Goal: Transaction & Acquisition: Download file/media

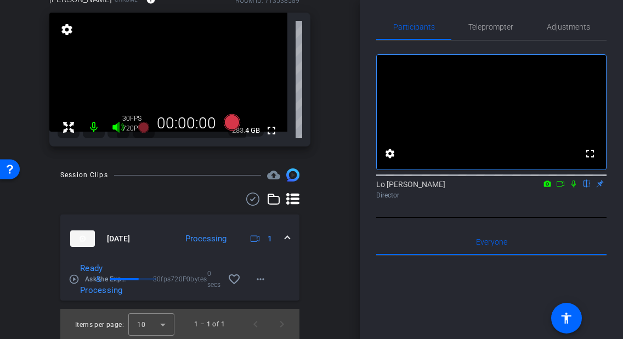
scroll to position [122, 0]
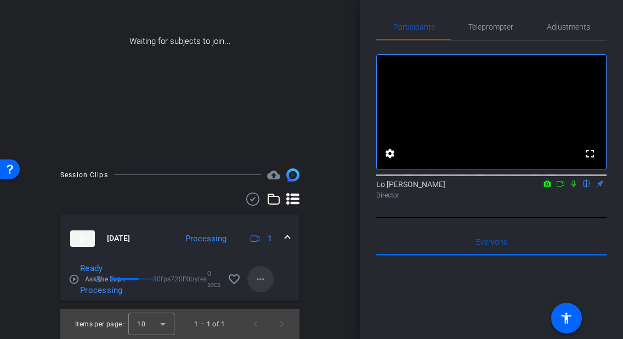
click at [261, 278] on mat-icon "more_horiz" at bounding box center [260, 279] width 13 height 13
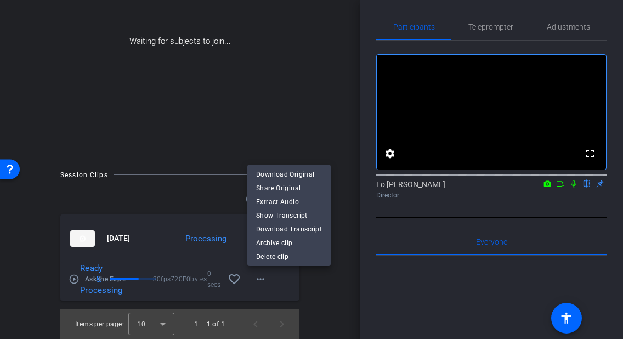
click at [345, 191] on div at bounding box center [311, 169] width 623 height 339
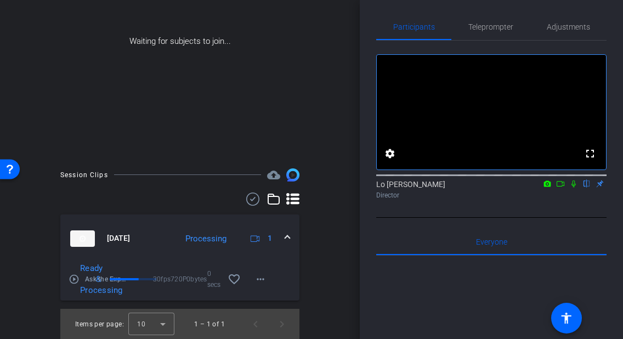
drag, startPoint x: 559, startPoint y: 197, endPoint x: 567, endPoint y: 199, distance: 7.9
click at [559, 188] on icon at bounding box center [560, 184] width 9 height 8
click at [586, 188] on icon at bounding box center [587, 184] width 9 height 8
click at [262, 285] on mat-icon "more_horiz" at bounding box center [260, 279] width 13 height 13
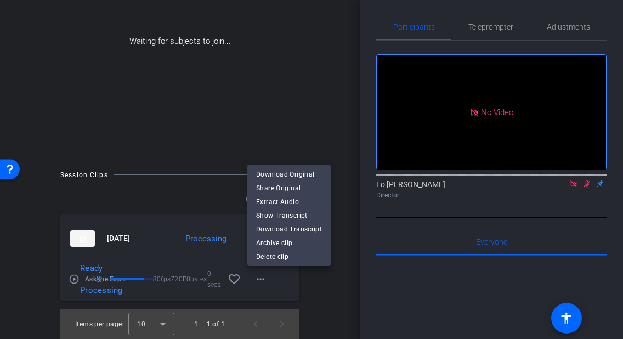
drag, startPoint x: 356, startPoint y: 47, endPoint x: 346, endPoint y: 47, distance: 10.4
click at [355, 47] on div at bounding box center [311, 169] width 623 height 339
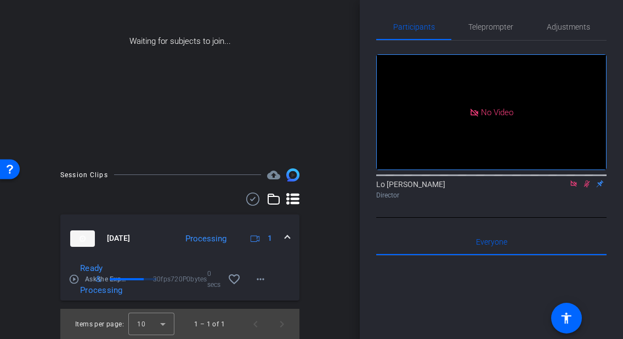
scroll to position [0, 0]
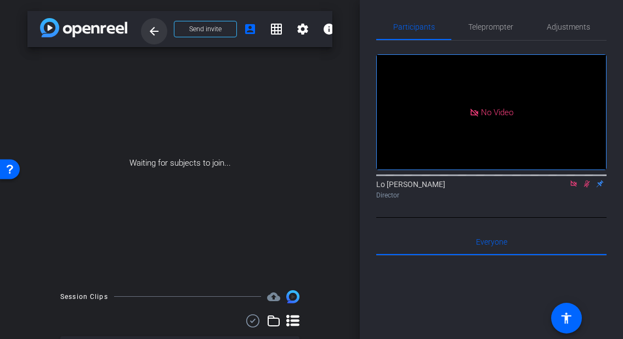
click at [148, 30] on mat-icon "arrow_back" at bounding box center [154, 31] width 13 height 13
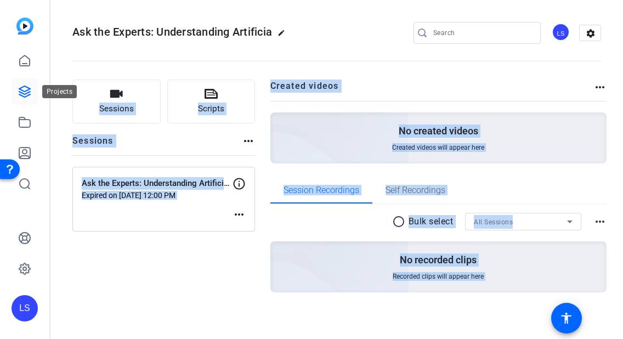
click at [26, 88] on icon at bounding box center [24, 91] width 13 height 13
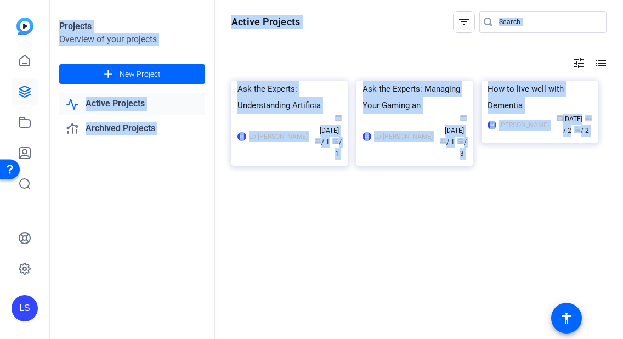
click at [325, 175] on div "Ask the Experts: Understanding Artificia LS Lo Somers calendar_today Sep 01 gro…" at bounding box center [294, 128] width 125 height 94
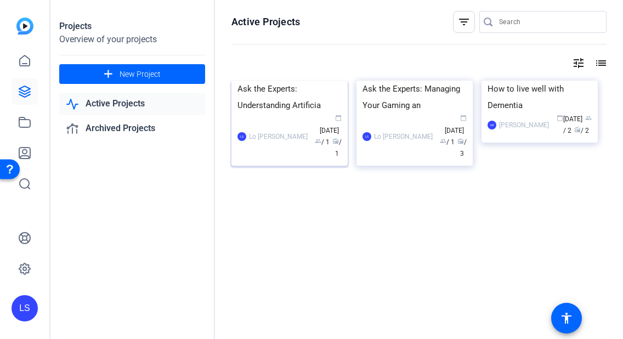
click at [290, 81] on img at bounding box center [290, 81] width 116 height 0
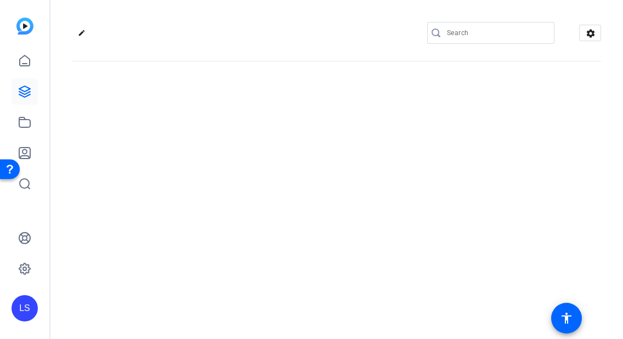
click at [290, 126] on div "edit settings" at bounding box center [336, 169] width 573 height 339
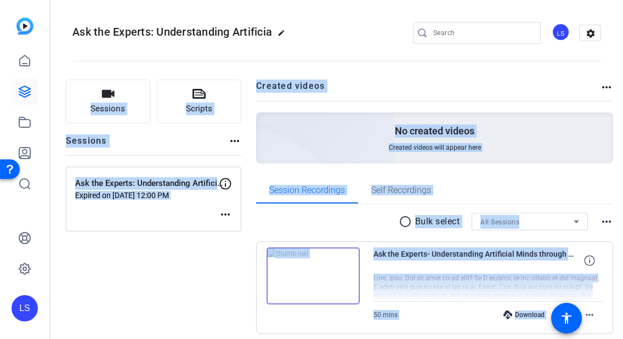
click at [301, 227] on div "radio_button_unchecked Bulk select All Sessions more_horiz" at bounding box center [434, 222] width 357 height 18
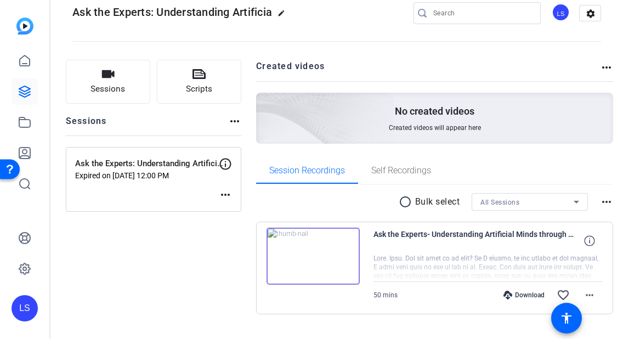
scroll to position [43, 0]
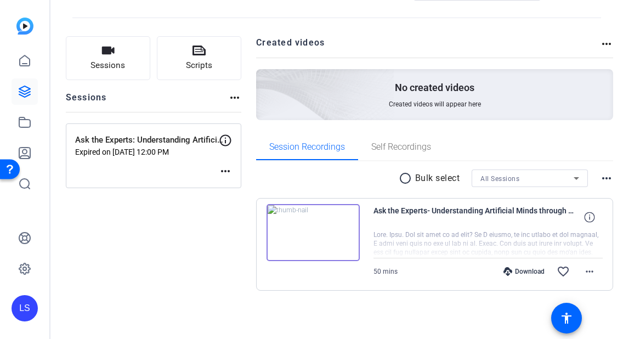
click at [533, 273] on div "Download" at bounding box center [524, 271] width 52 height 9
drag, startPoint x: 511, startPoint y: 302, endPoint x: 533, endPoint y: 291, distance: 25.0
click at [514, 300] on div "radio_button_unchecked Bulk select All Sessions more_horiz Ask the Experts- Und…" at bounding box center [434, 243] width 357 height 165
click at [583, 272] on mat-icon "more_horiz" at bounding box center [589, 271] width 13 height 13
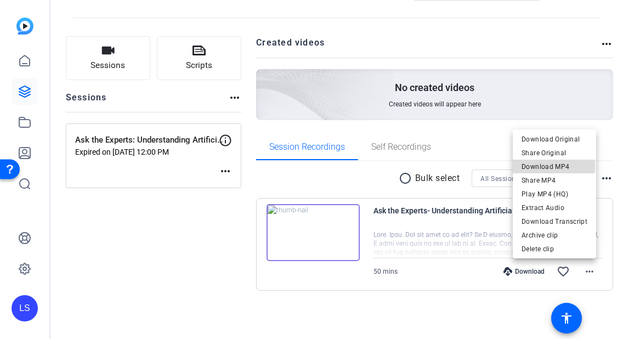
click at [545, 166] on span "Download MP4" at bounding box center [555, 166] width 66 height 13
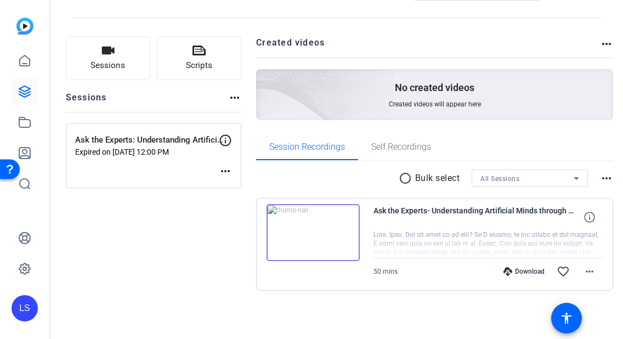
scroll to position [43, 0]
